Goal: Complete application form

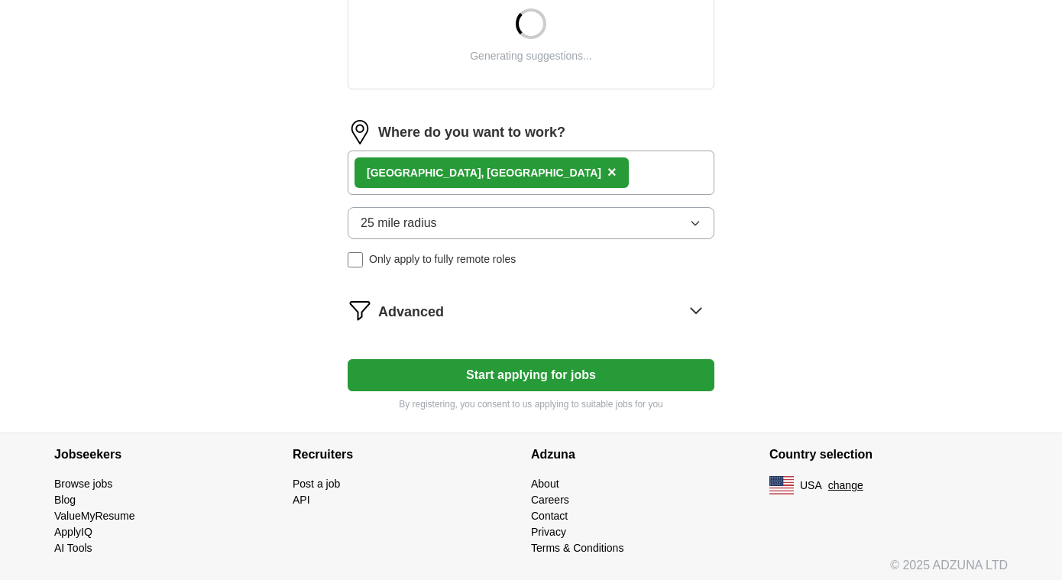
scroll to position [624, 0]
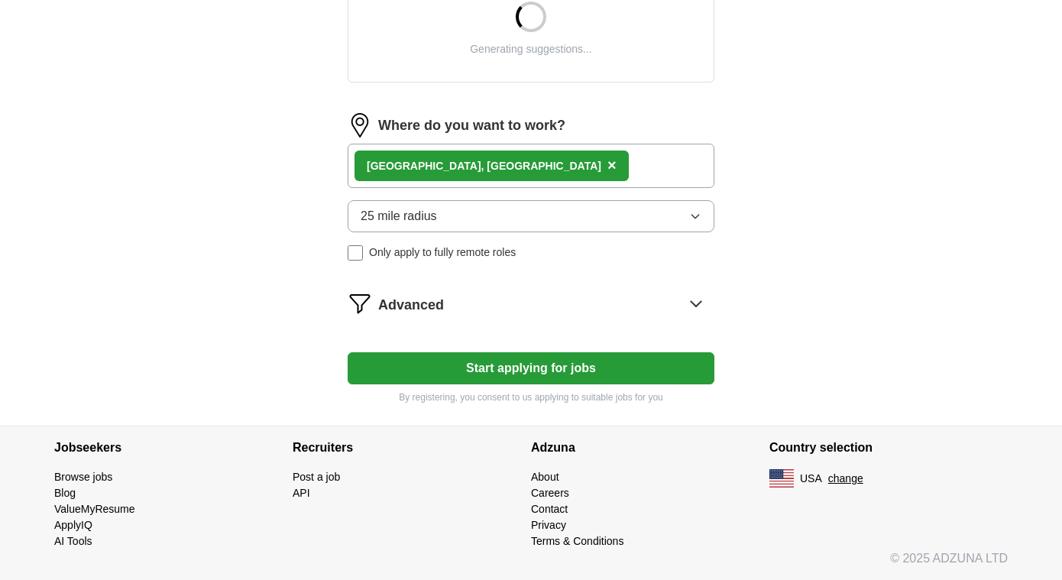
click at [658, 365] on button "Start applying for jobs" at bounding box center [531, 368] width 367 height 32
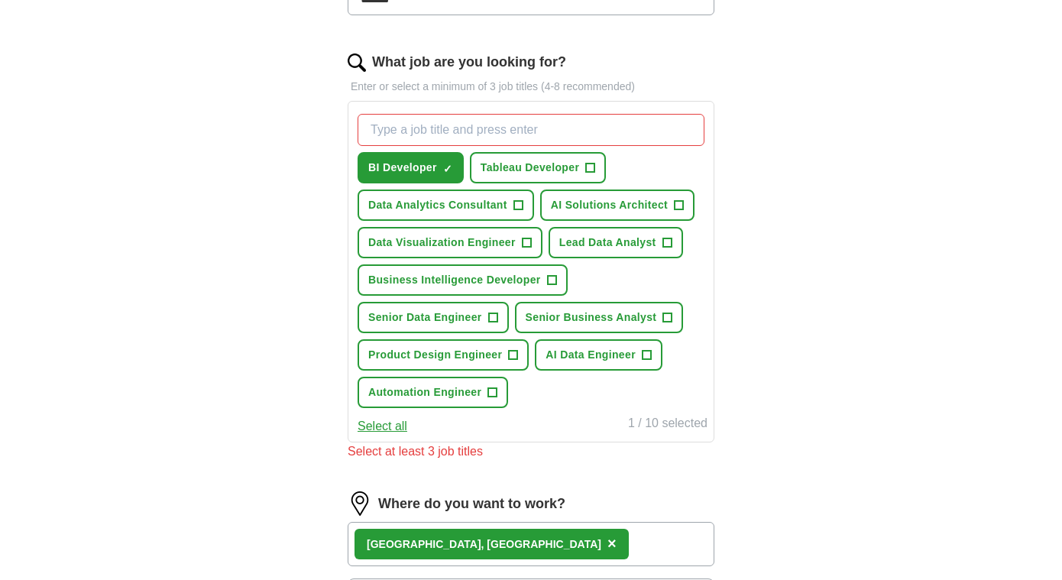
scroll to position [465, 0]
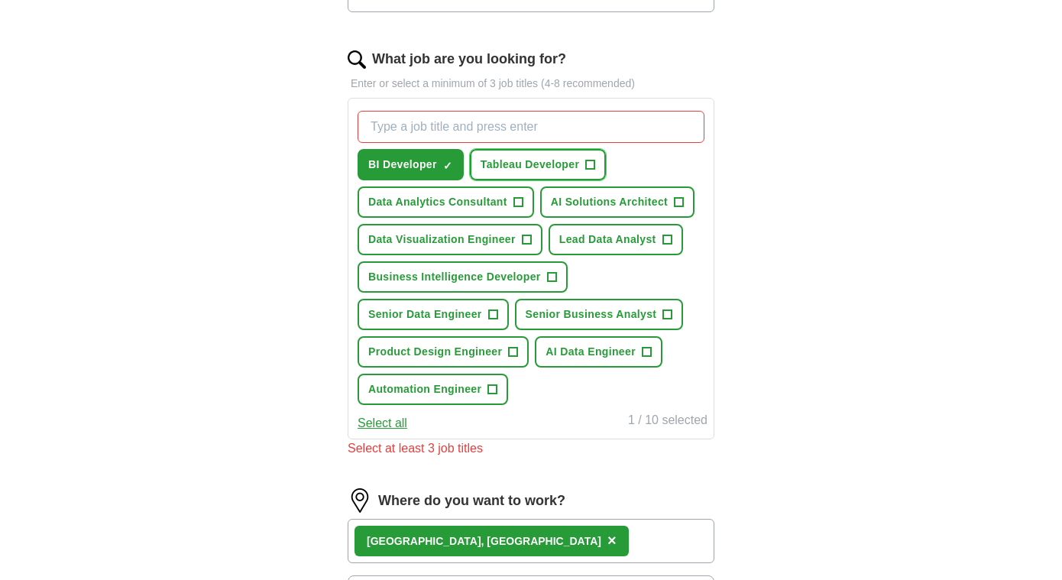
click at [595, 166] on span "+" at bounding box center [590, 165] width 9 height 12
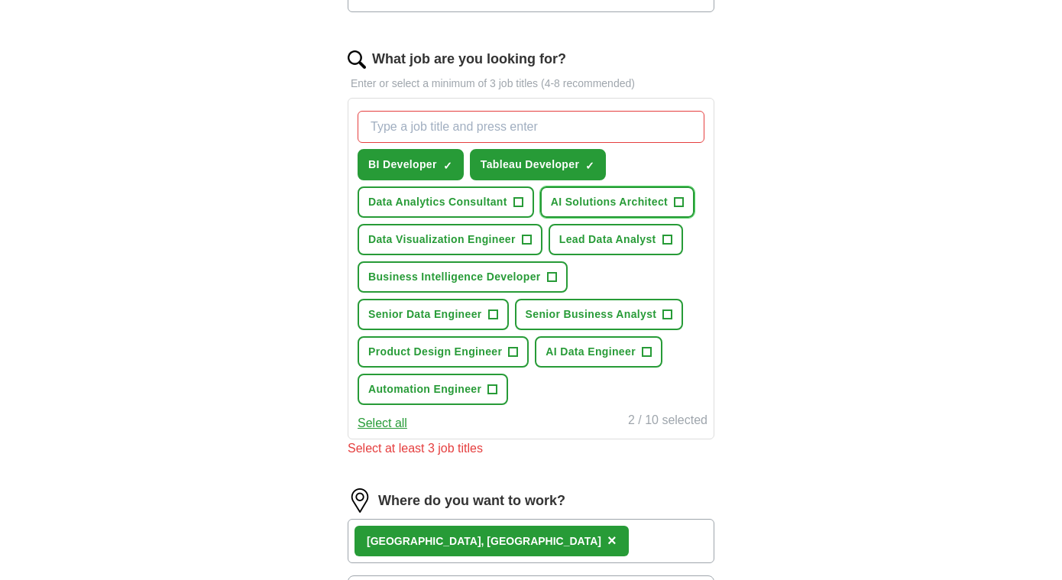
click at [669, 195] on button "AI Solutions Architect +" at bounding box center [617, 201] width 154 height 31
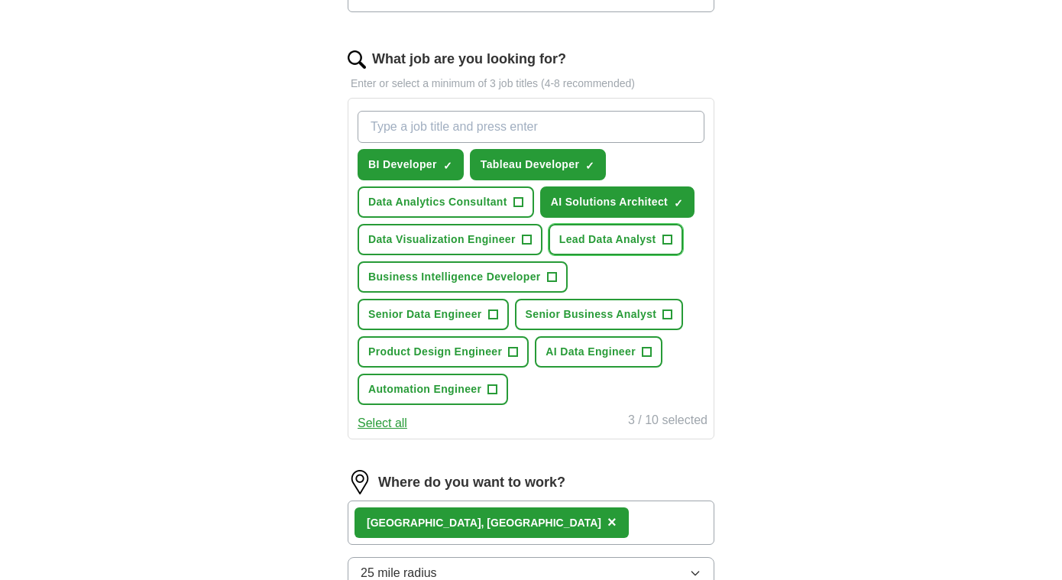
click at [618, 232] on span "Lead Data Analyst" at bounding box center [607, 240] width 97 height 16
click at [498, 232] on span "Data Visualization Engineer" at bounding box center [441, 240] width 147 height 16
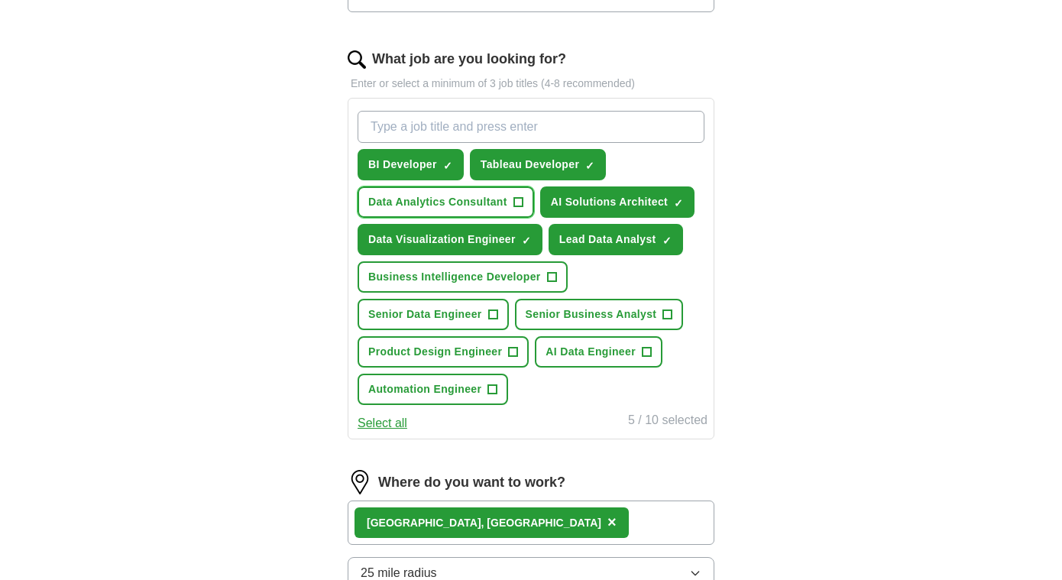
click at [491, 197] on span "Data Analytics Consultant" at bounding box center [437, 202] width 139 height 16
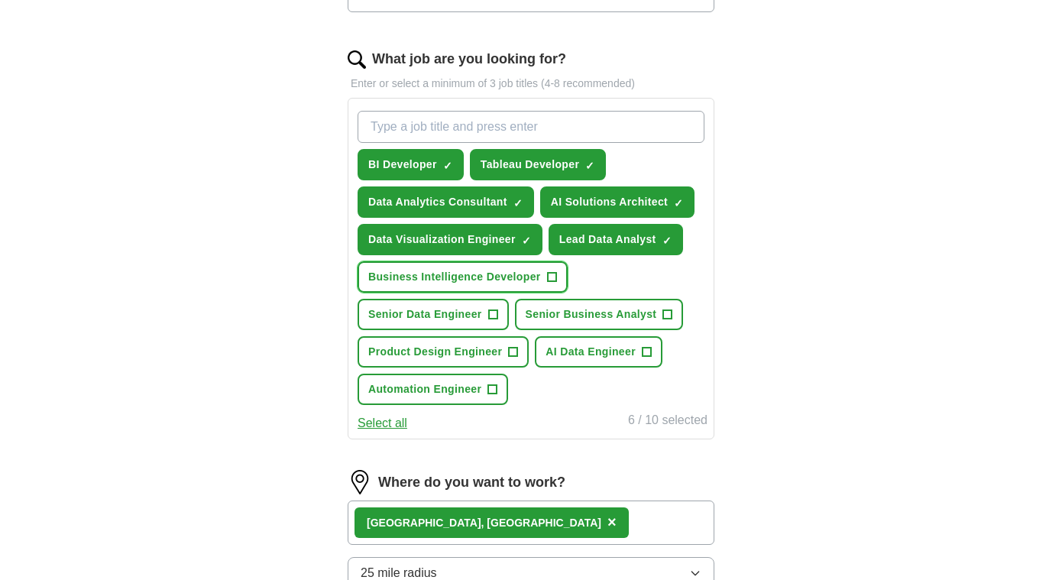
click at [490, 263] on button "Business Intelligence Developer +" at bounding box center [463, 276] width 210 height 31
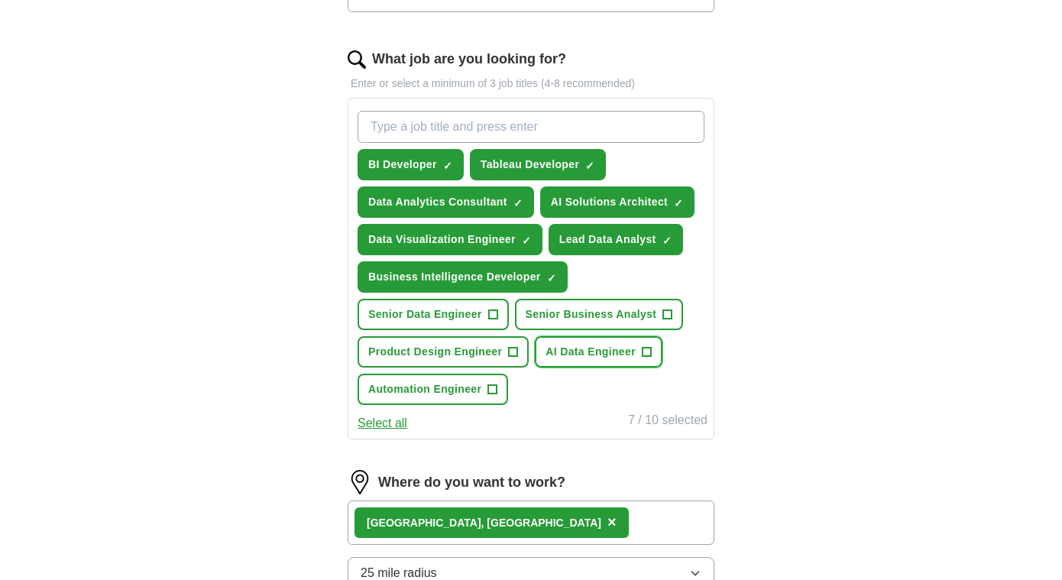
click at [569, 357] on span "AI Data Engineer" at bounding box center [591, 352] width 90 height 16
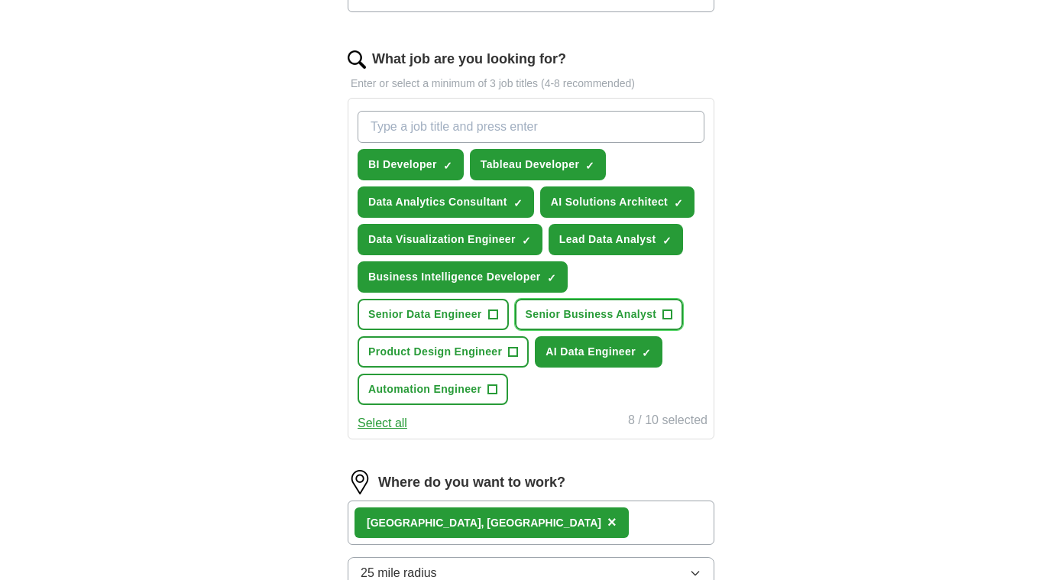
click at [566, 320] on span "Senior Business Analyst" at bounding box center [591, 314] width 131 height 16
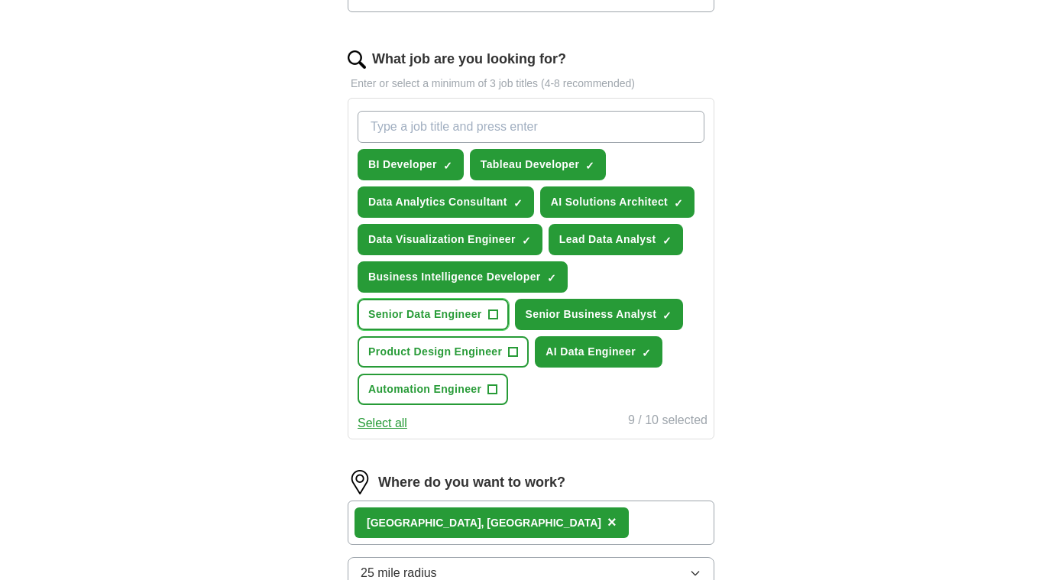
click at [460, 319] on span "Senior Data Engineer" at bounding box center [425, 314] width 114 height 16
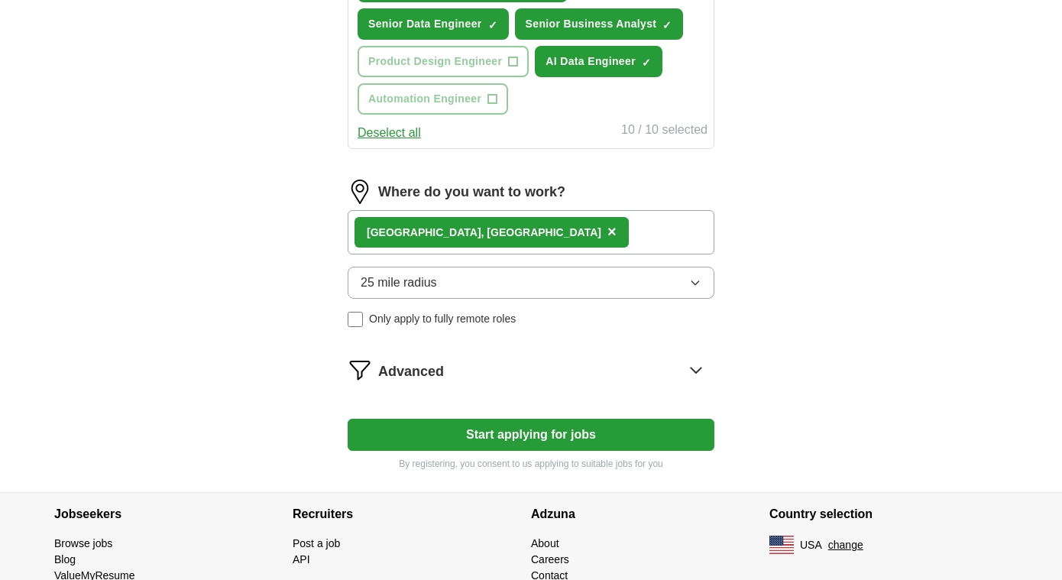
click at [540, 430] on button "Start applying for jobs" at bounding box center [531, 435] width 367 height 32
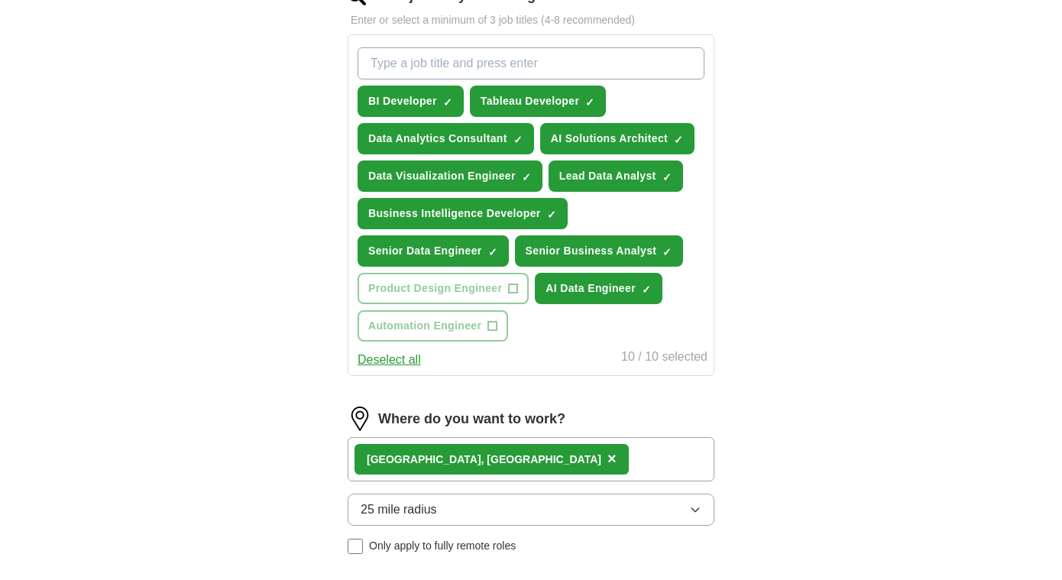
select select "**"
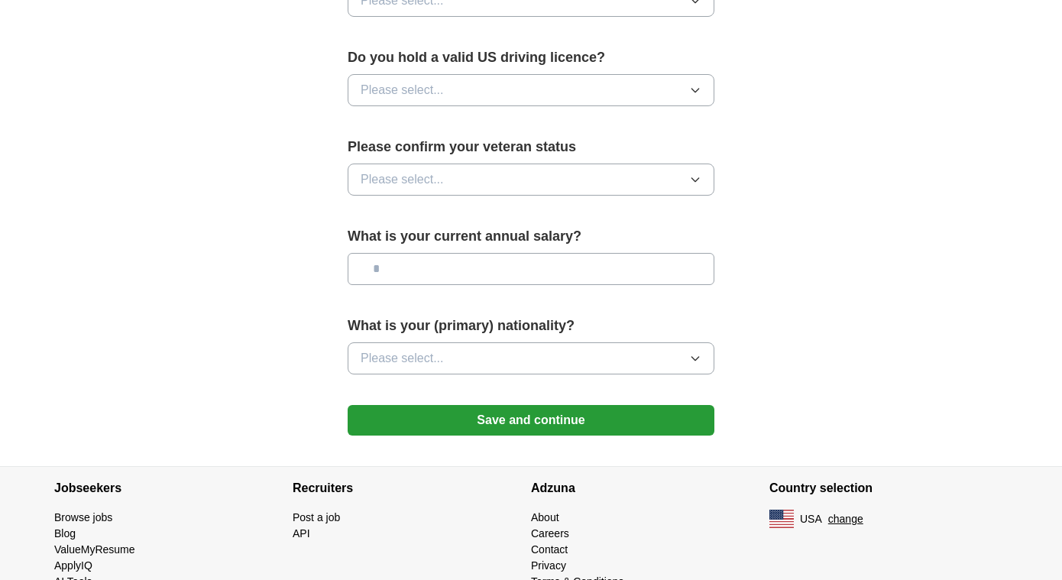
scroll to position [973, 0]
click at [655, 253] on input "text" at bounding box center [531, 268] width 367 height 32
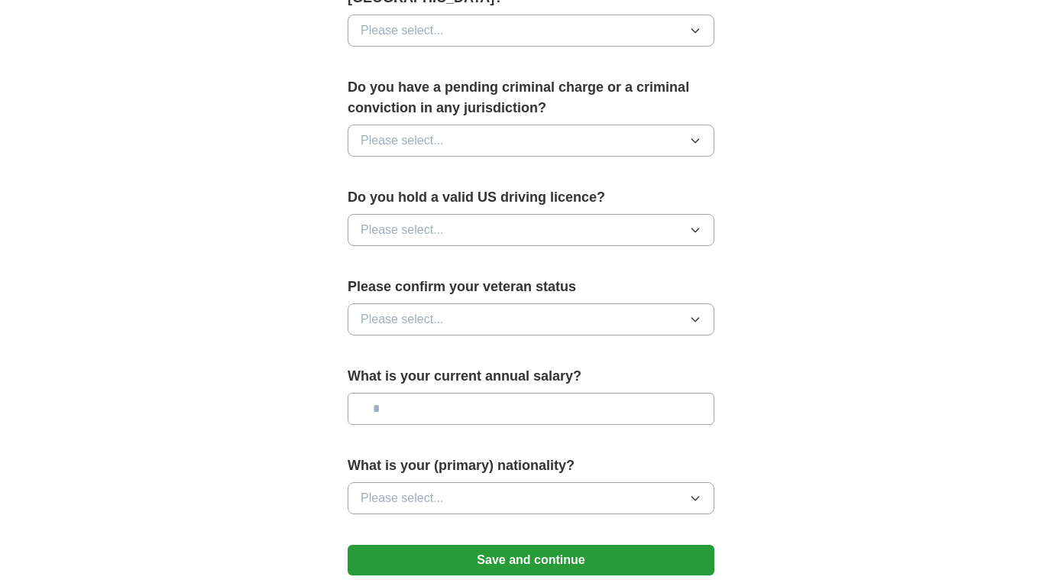
scroll to position [970, 0]
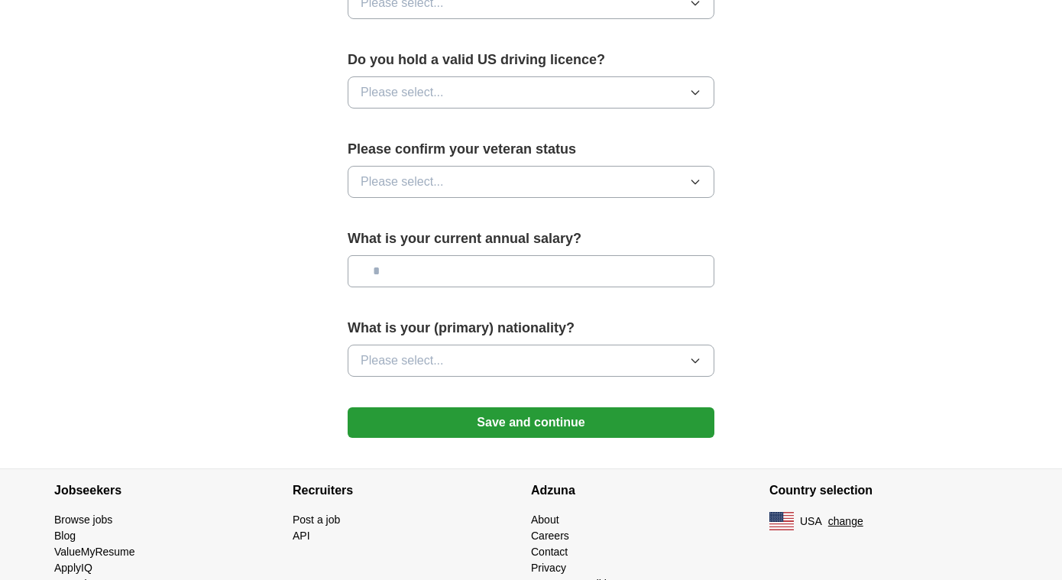
click at [605, 407] on button "Save and continue" at bounding box center [531, 422] width 367 height 31
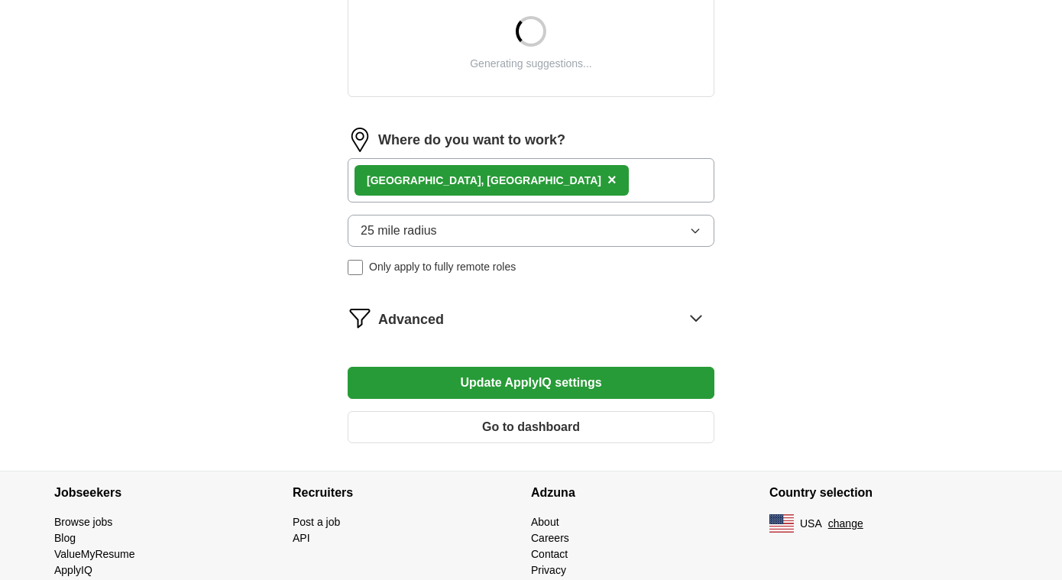
scroll to position [612, 0]
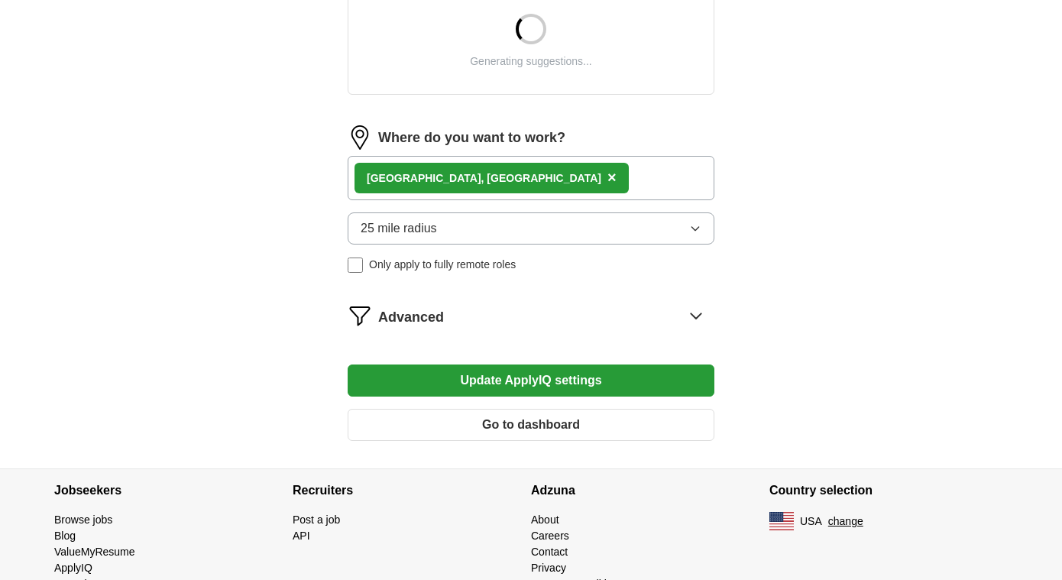
click at [589, 381] on button "Update ApplyIQ settings" at bounding box center [531, 381] width 367 height 32
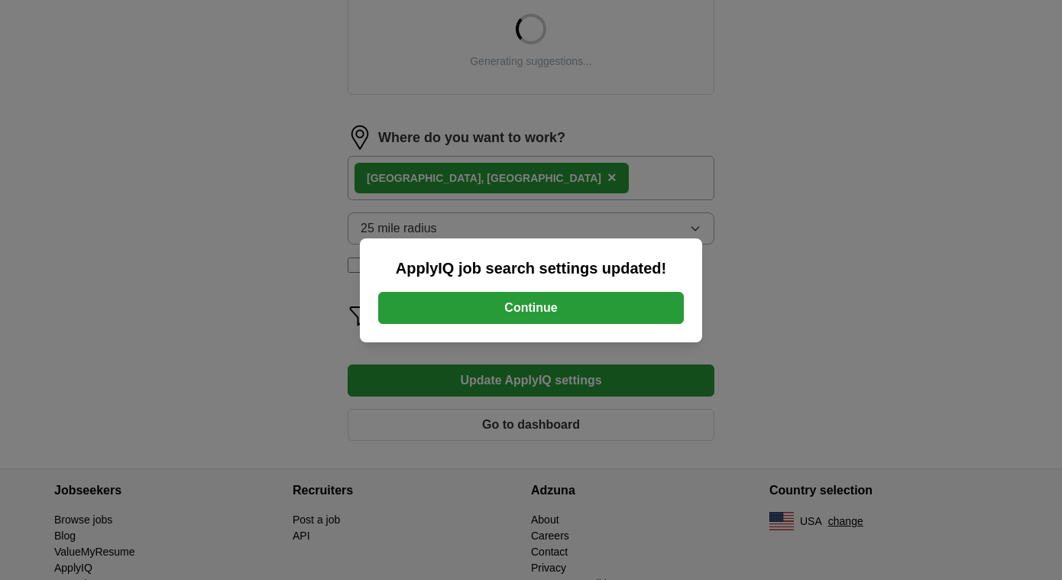
click at [570, 313] on button "Continue" at bounding box center [531, 308] width 306 height 32
